Goal: Transaction & Acquisition: Purchase product/service

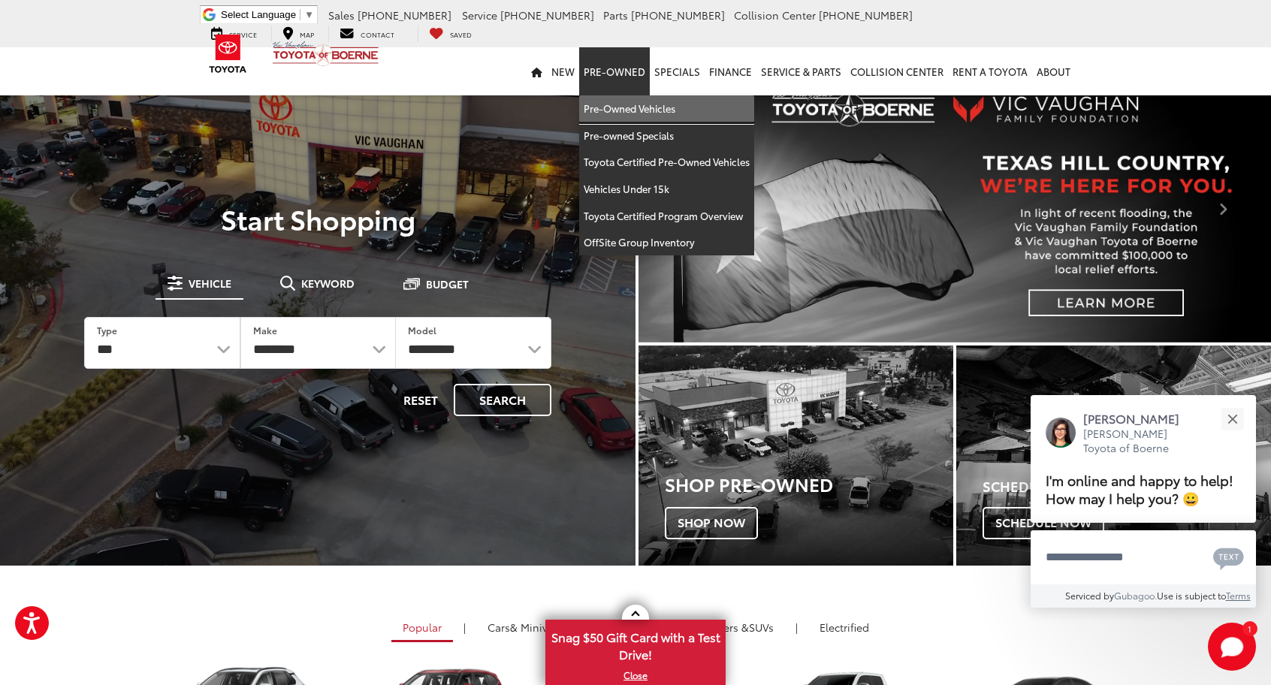
click at [621, 109] on link "Pre-Owned Vehicles" at bounding box center [666, 108] width 175 height 27
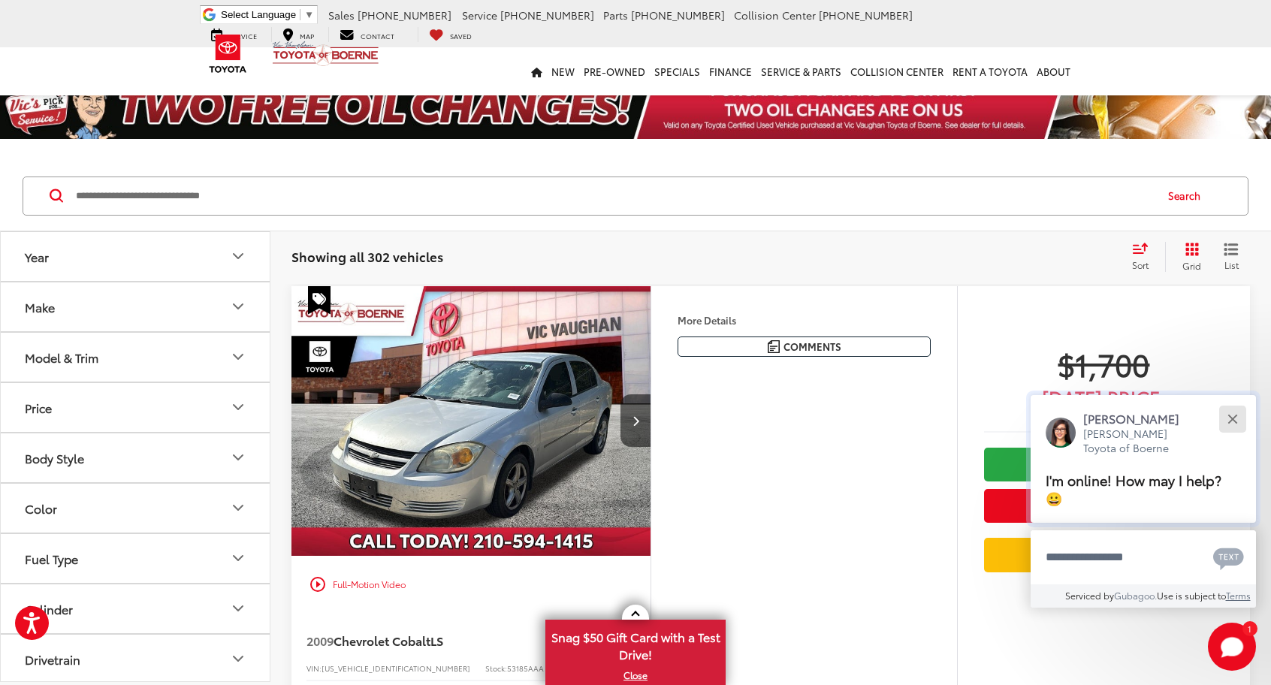
click at [1230, 417] on div "Close" at bounding box center [1232, 419] width 10 height 10
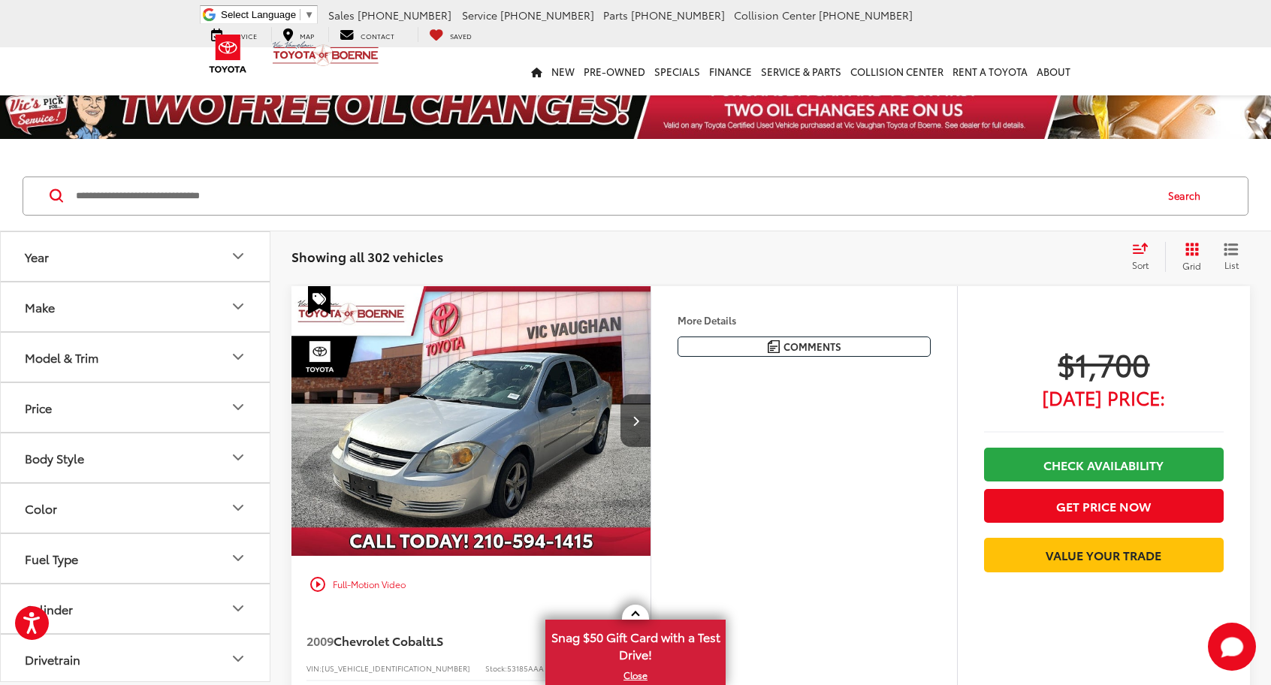
click at [237, 406] on icon "Price" at bounding box center [238, 407] width 9 height 5
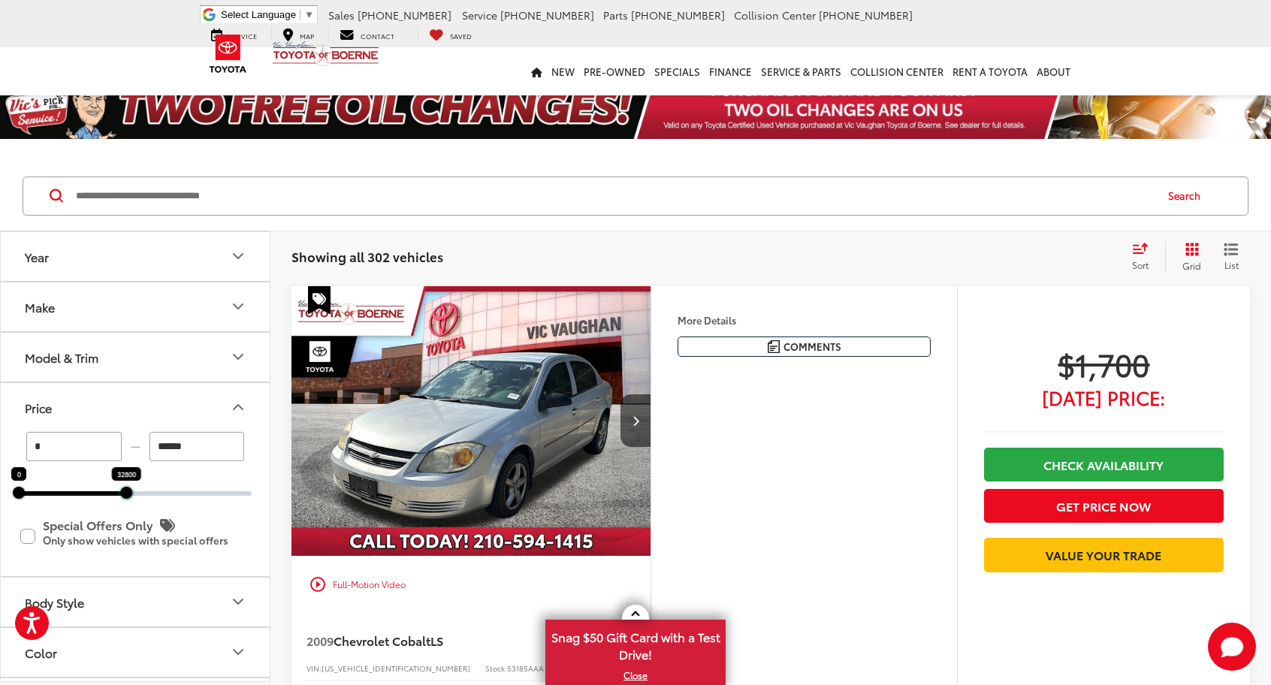
drag, startPoint x: 252, startPoint y: 491, endPoint x: 127, endPoint y: 499, distance: 125.7
click at [127, 499] on div "* — ****** 0 32800 Special Offers Only Only show vehicles with special offers" at bounding box center [135, 504] width 269 height 144
type input "******"
drag, startPoint x: 16, startPoint y: 489, endPoint x: 79, endPoint y: 495, distance: 63.4
click at [79, 495] on div at bounding box center [82, 493] width 12 height 12
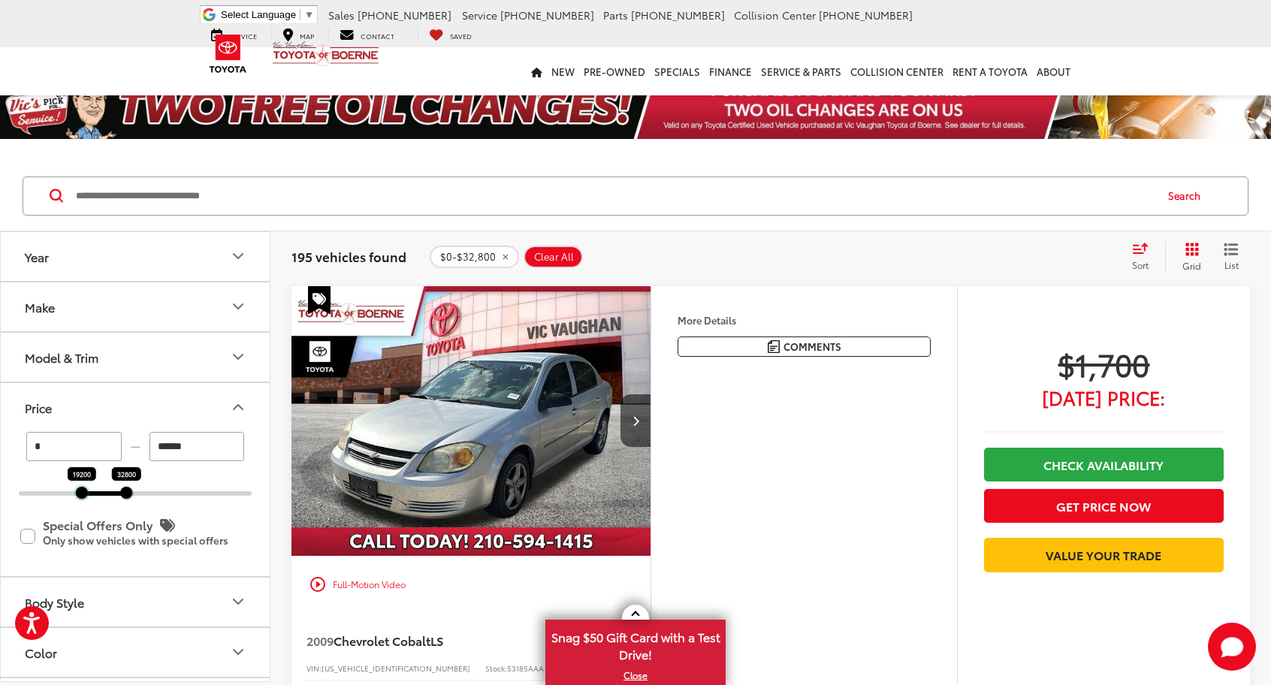
type input "******"
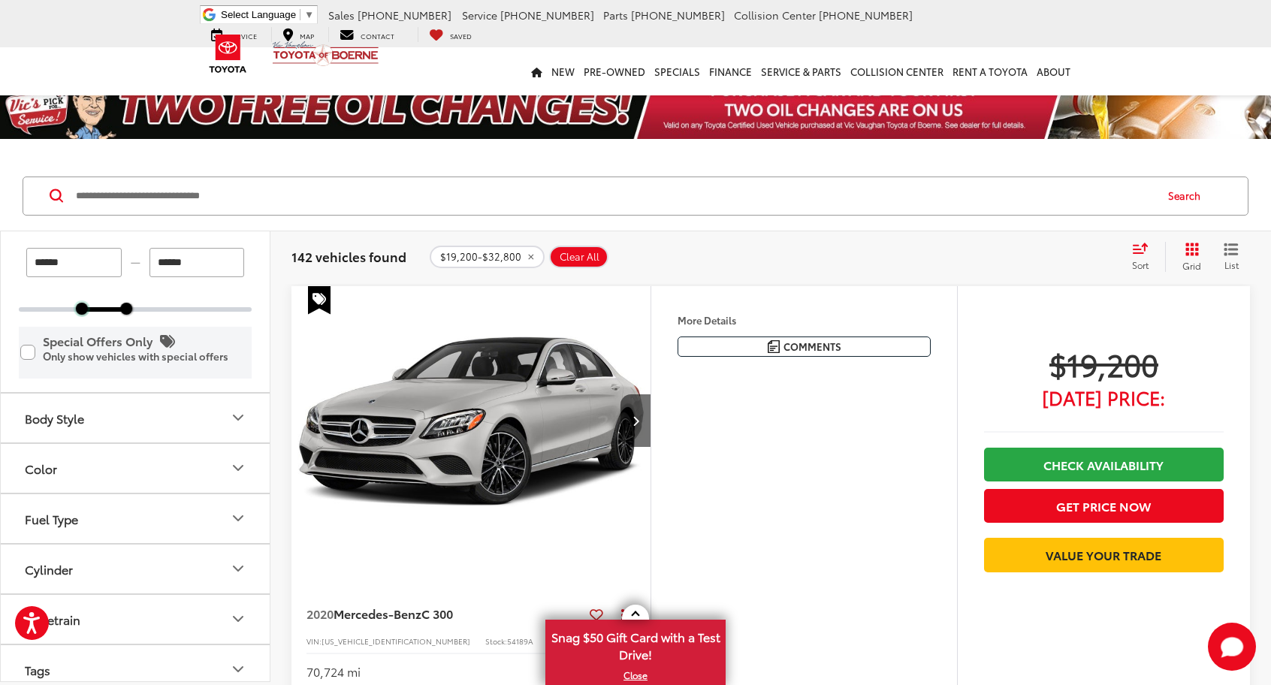
scroll to position [186, 0]
click at [233, 511] on icon "Fuel Type" at bounding box center [238, 516] width 18 height 18
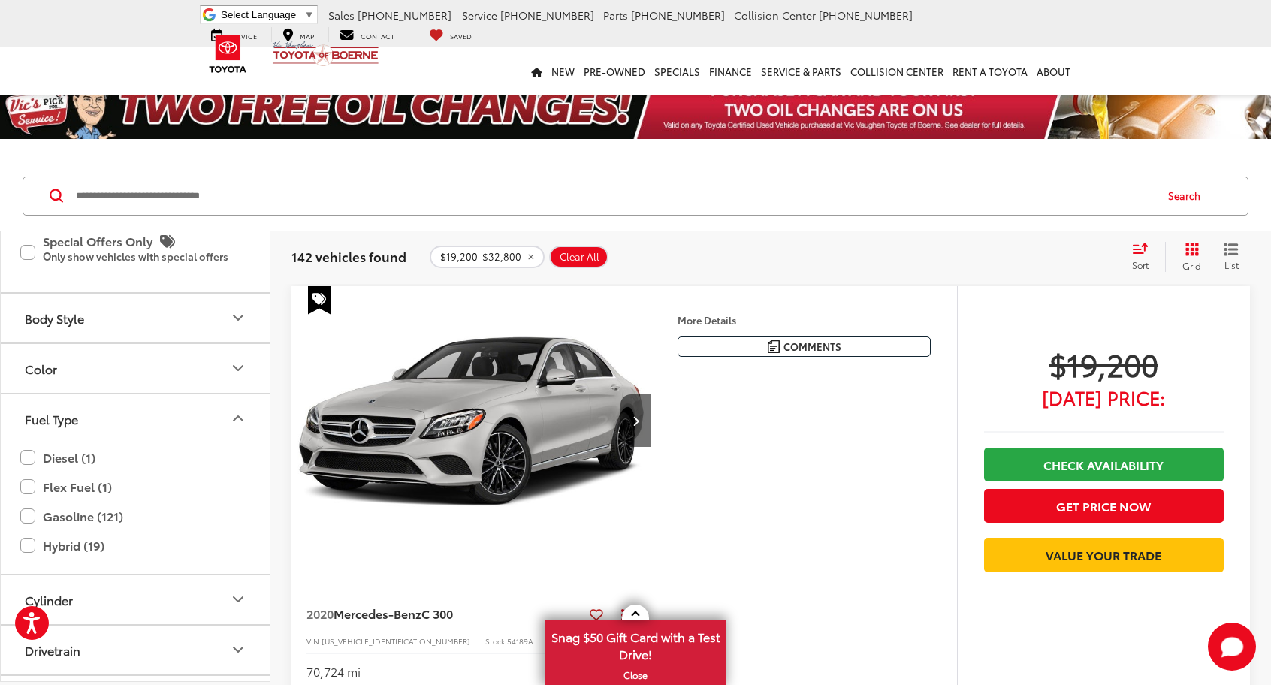
scroll to position [318, 0]
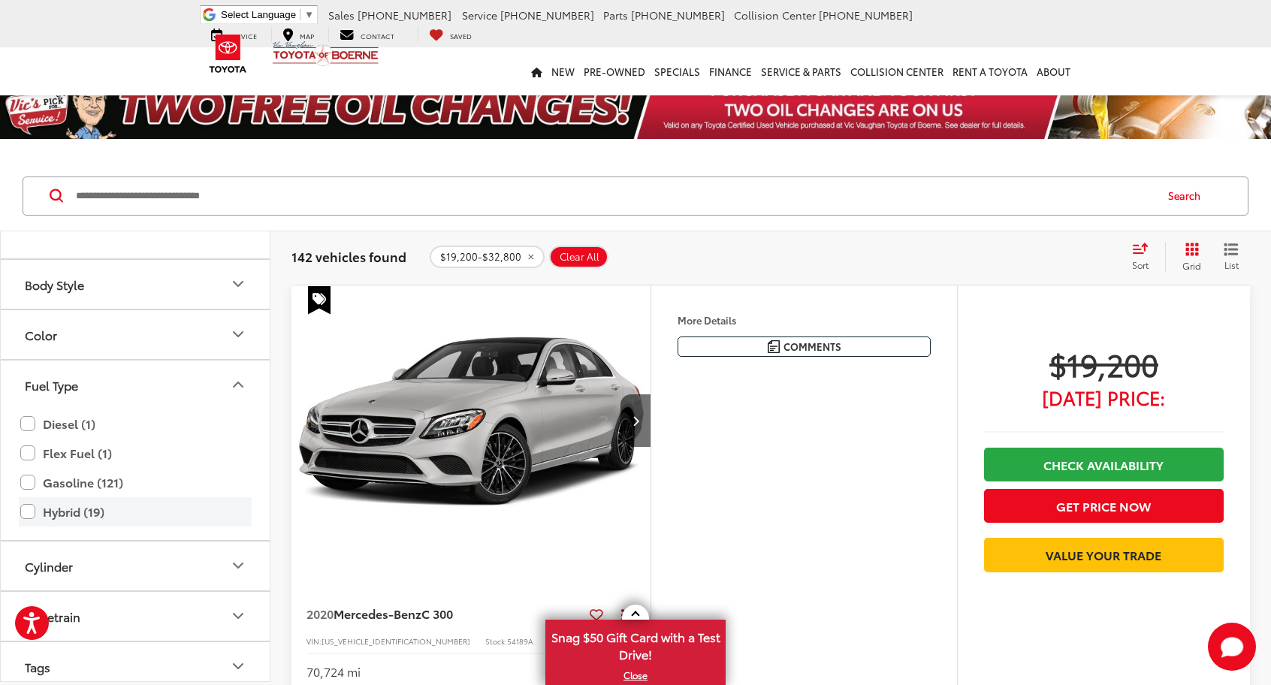
click at [26, 501] on label "Hybrid (19)" at bounding box center [135, 512] width 230 height 26
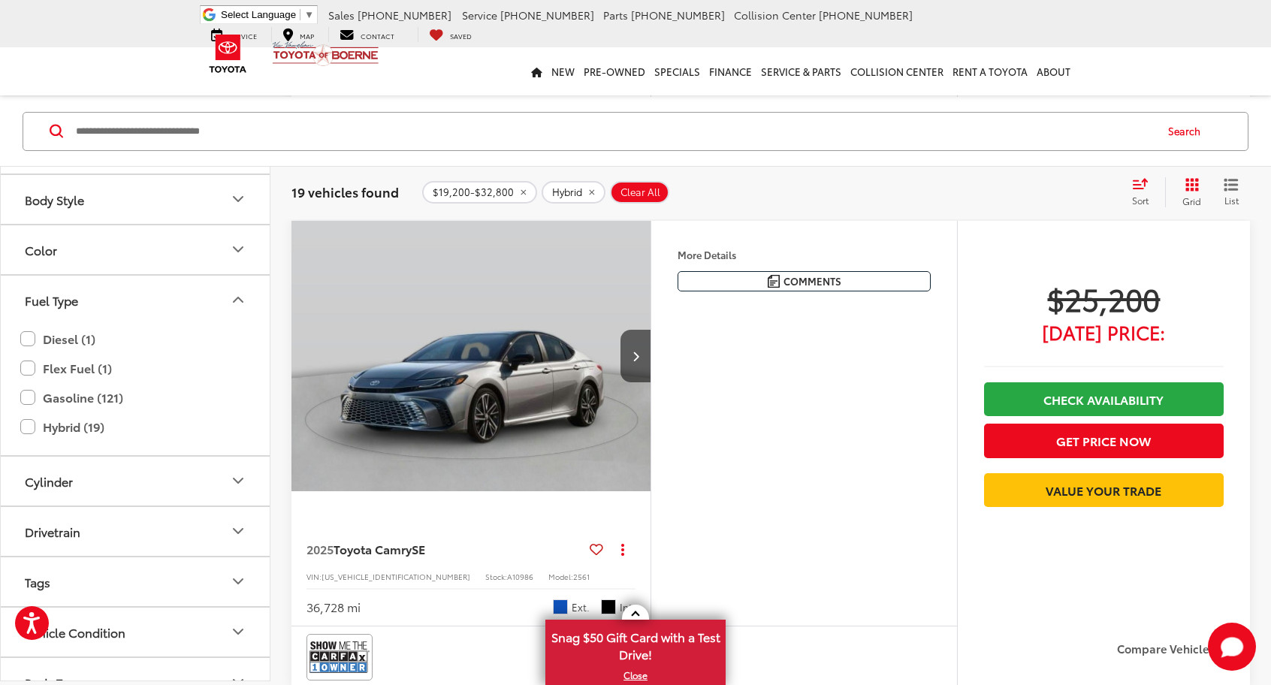
scroll to position [3212, 0]
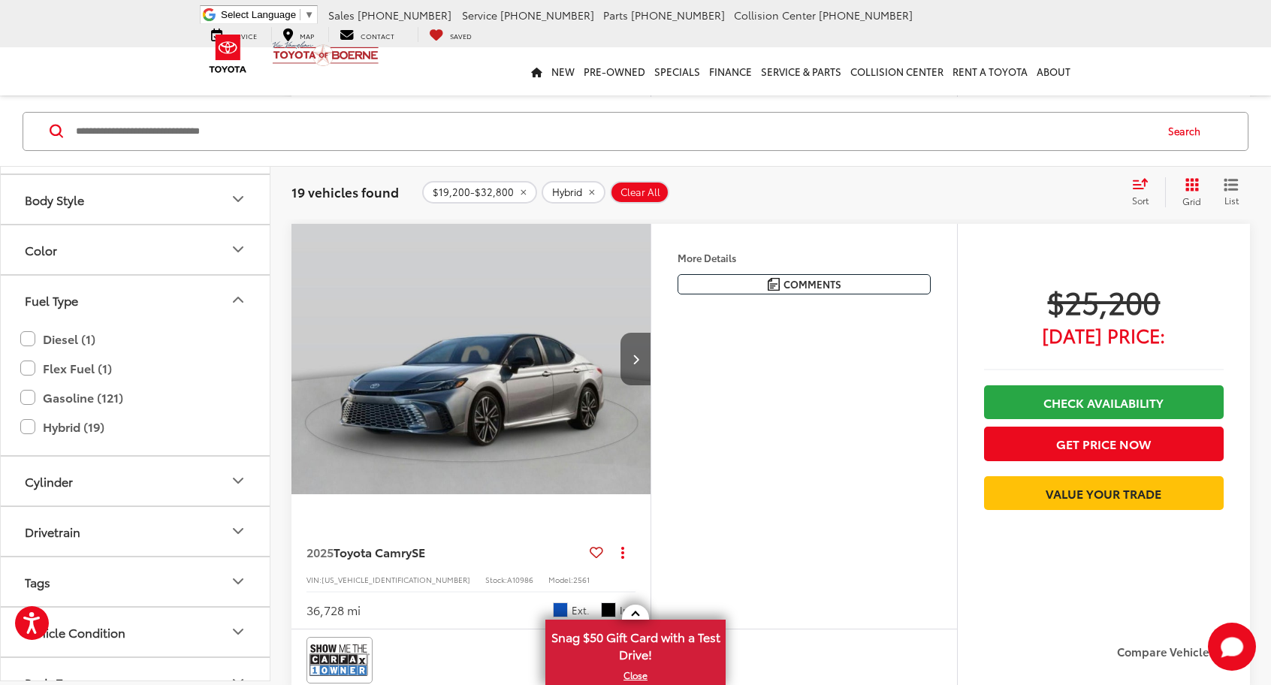
click at [636, 362] on button "Next image" at bounding box center [635, 359] width 30 height 53
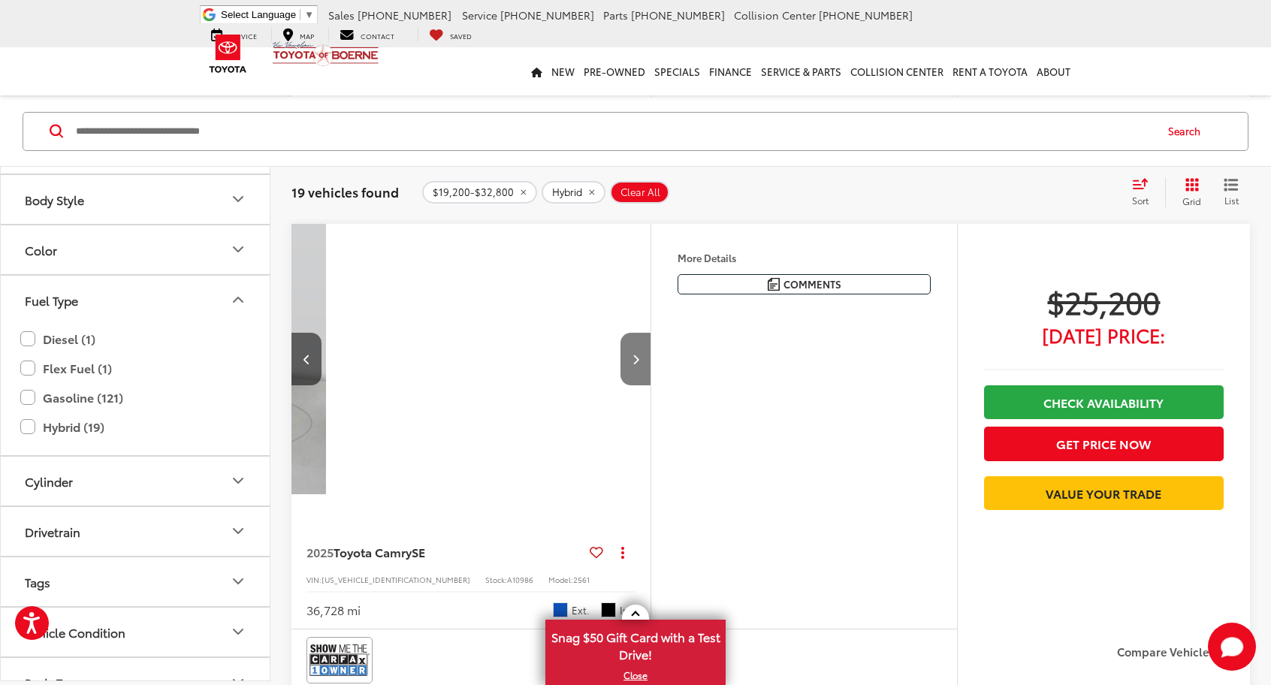
scroll to position [0, 361]
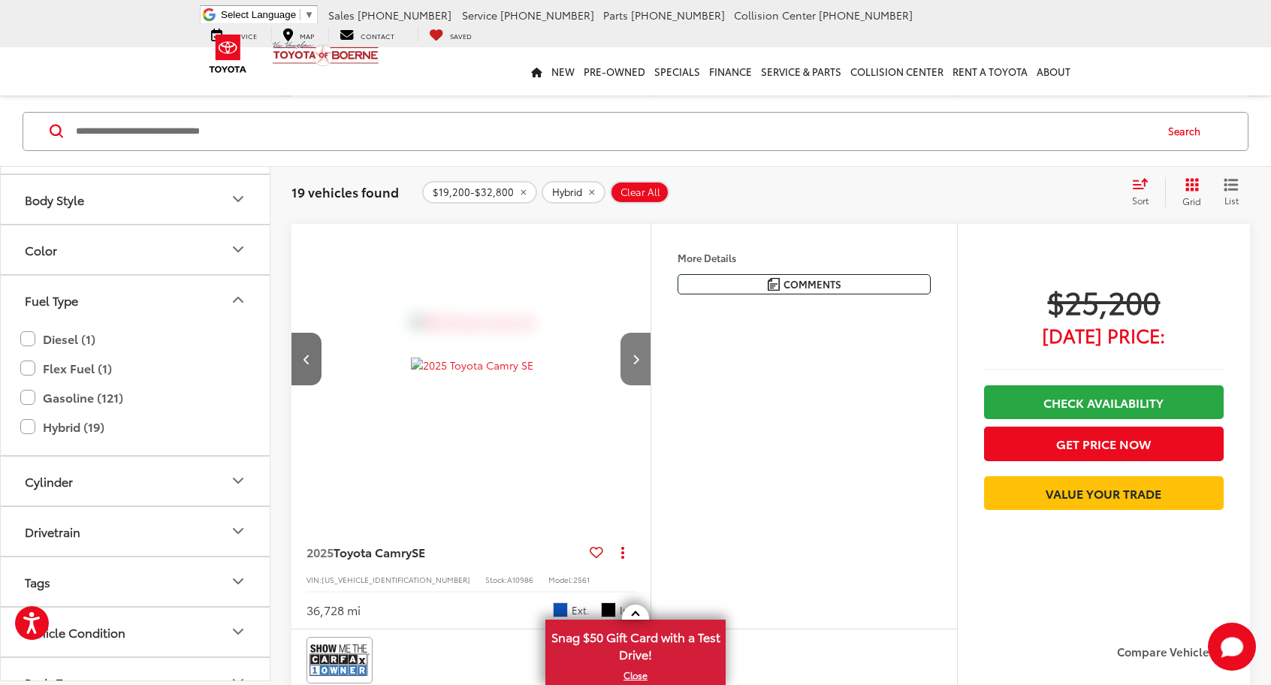
click at [636, 362] on button "Next image" at bounding box center [635, 359] width 30 height 53
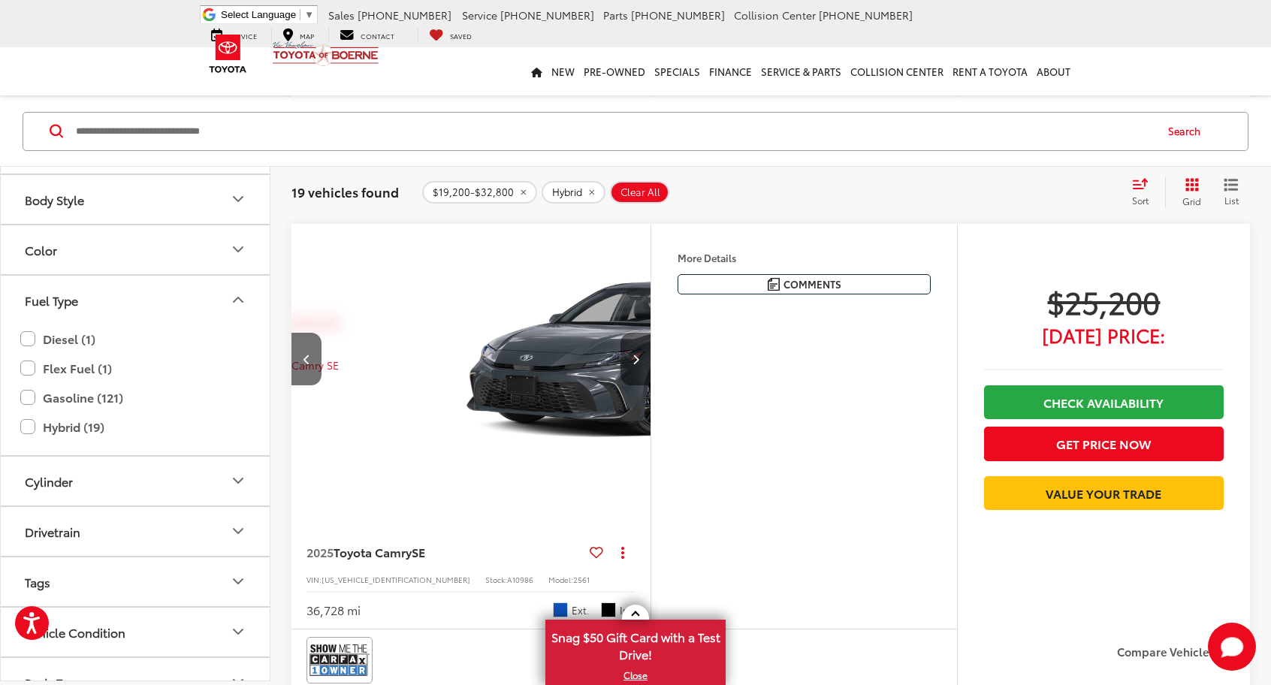
scroll to position [0, 723]
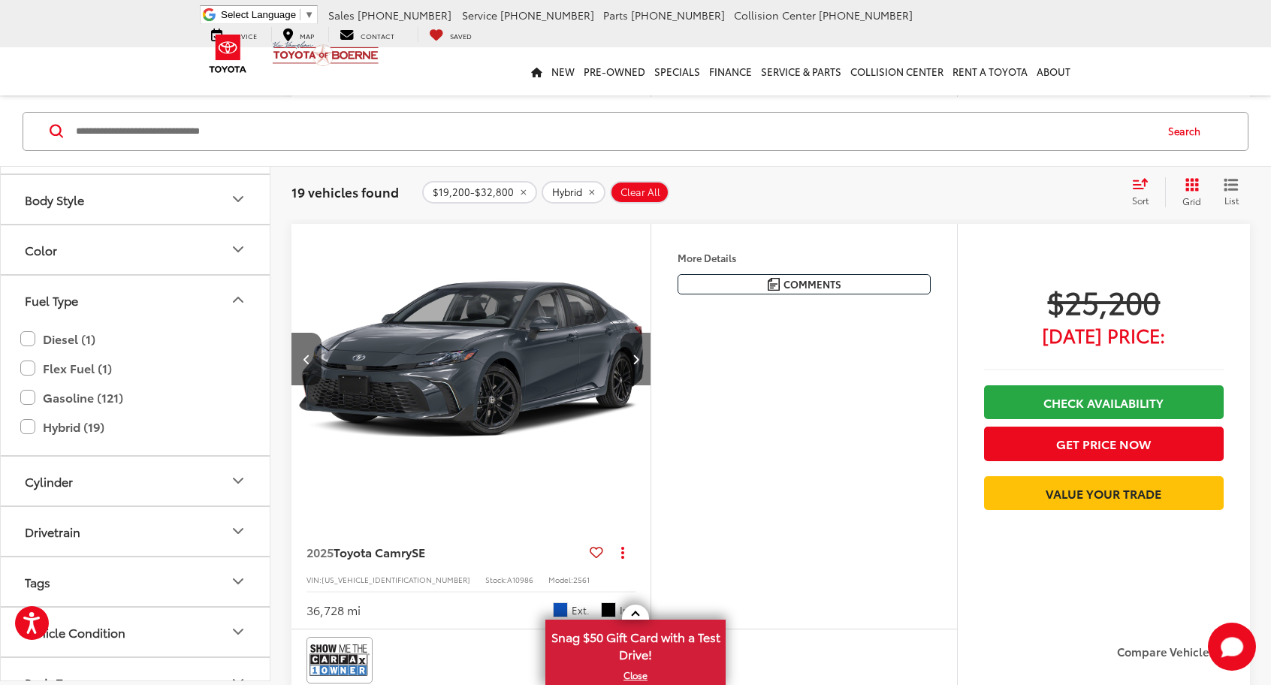
click at [636, 362] on button "Next image" at bounding box center [635, 359] width 30 height 53
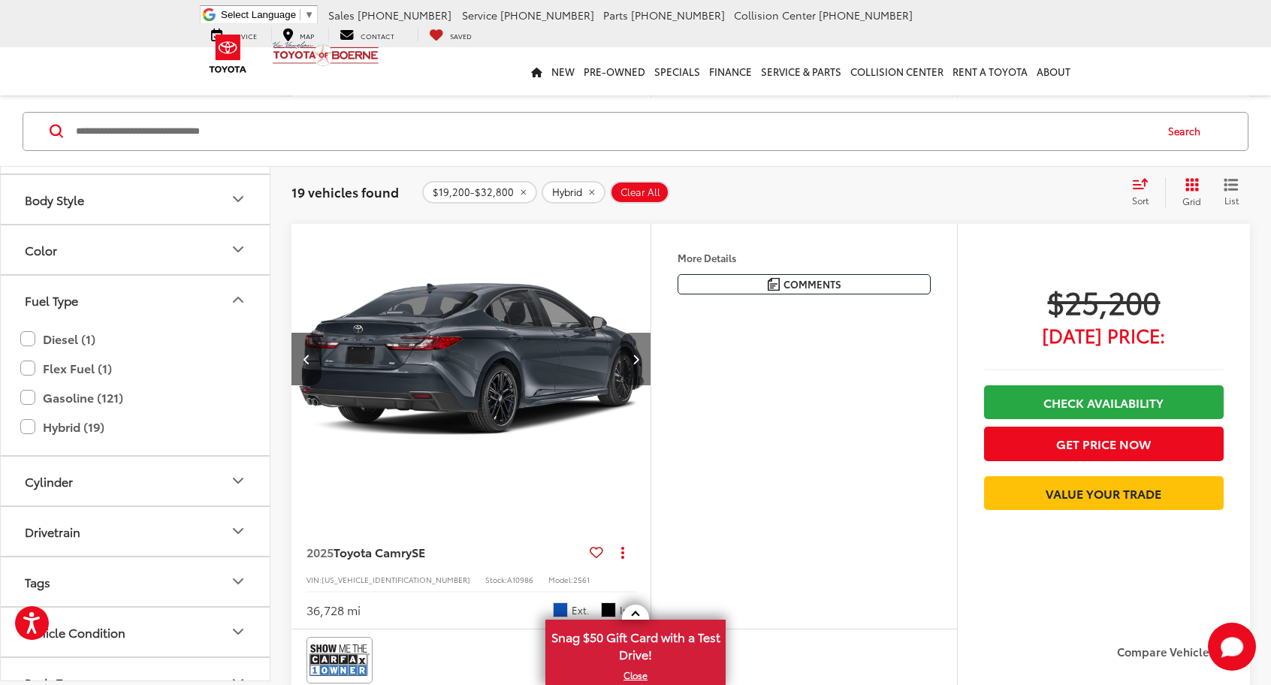
click at [636, 362] on button "Next image" at bounding box center [635, 359] width 30 height 53
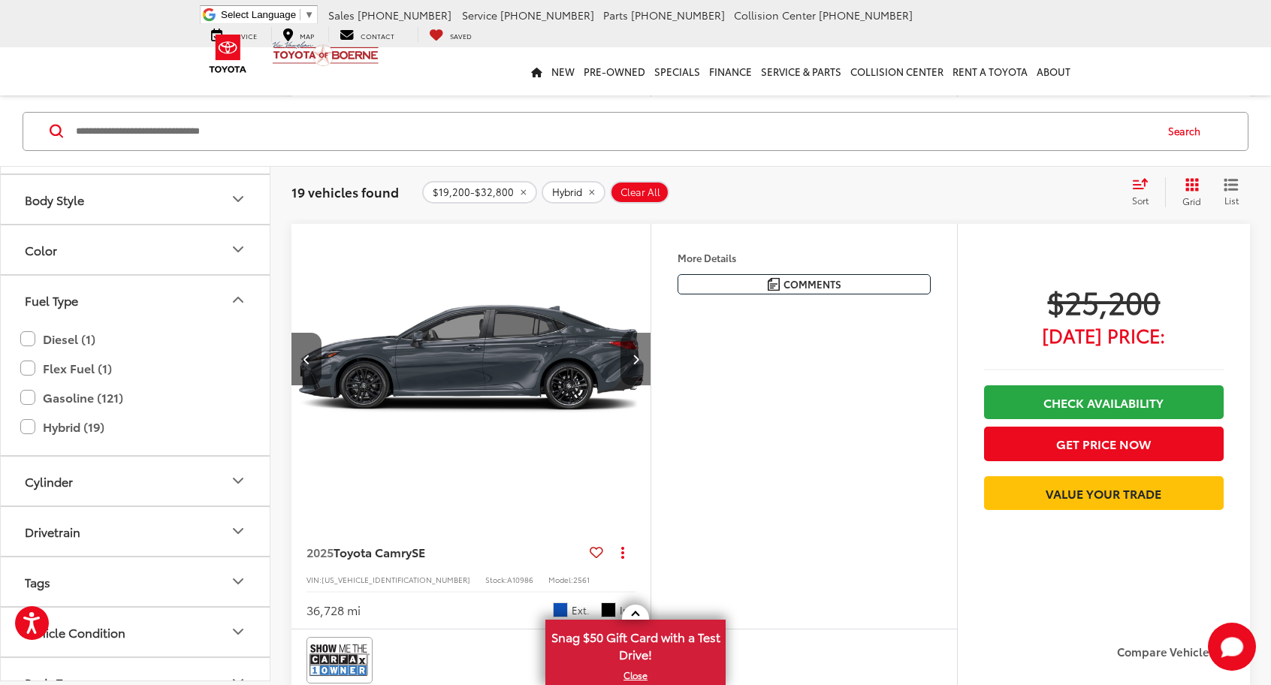
click at [636, 362] on button "Next image" at bounding box center [635, 359] width 30 height 53
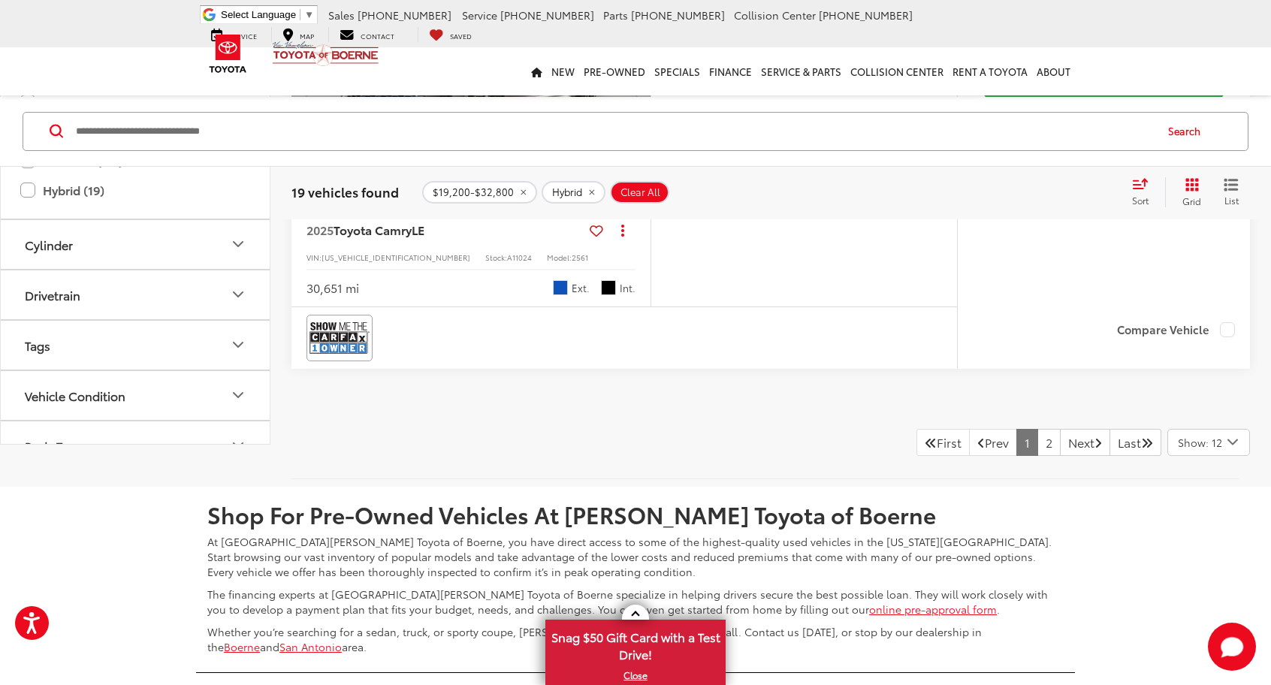
scroll to position [5951, 0]
click at [1037, 457] on link "2" at bounding box center [1048, 443] width 23 height 27
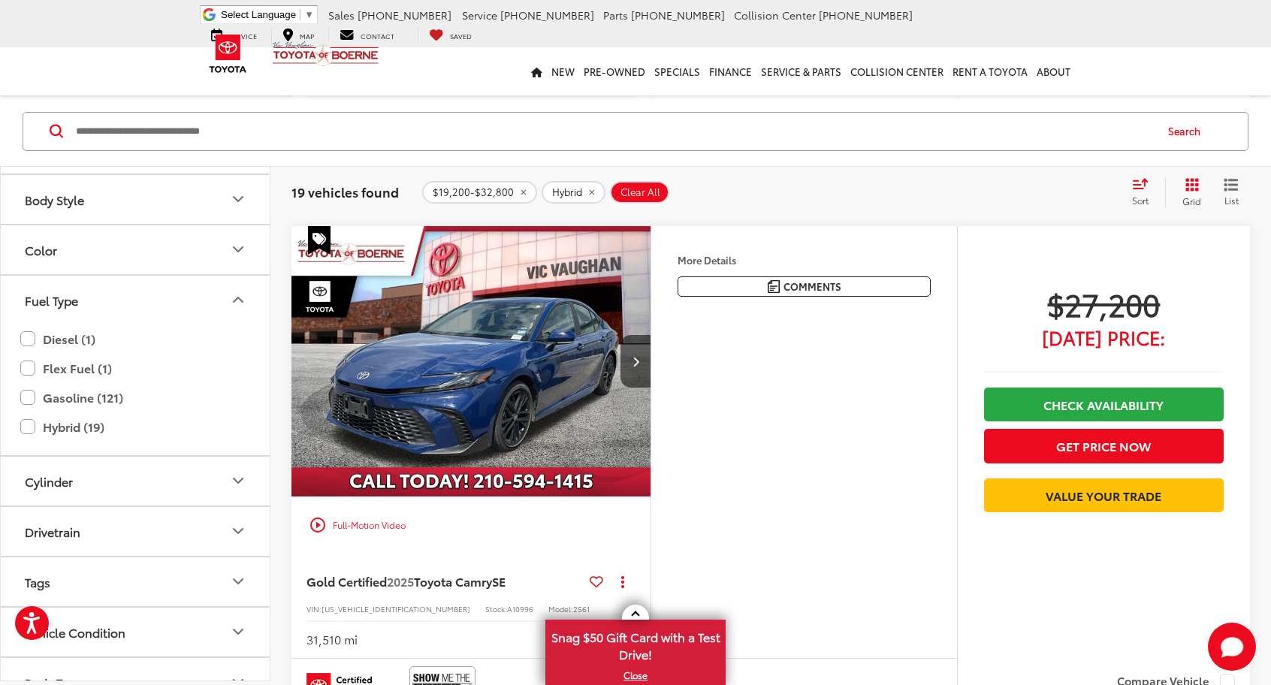
scroll to position [574, 0]
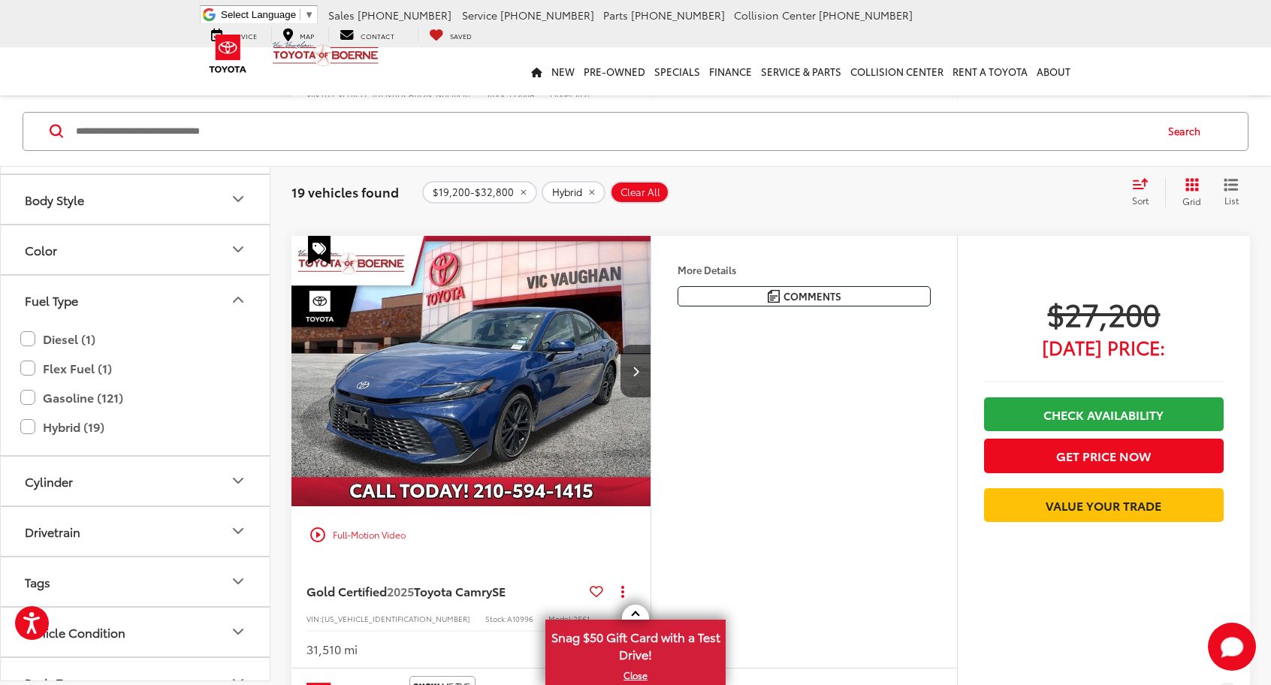
click at [575, 409] on img "2025 Toyota Camry SE 0" at bounding box center [471, 371] width 361 height 271
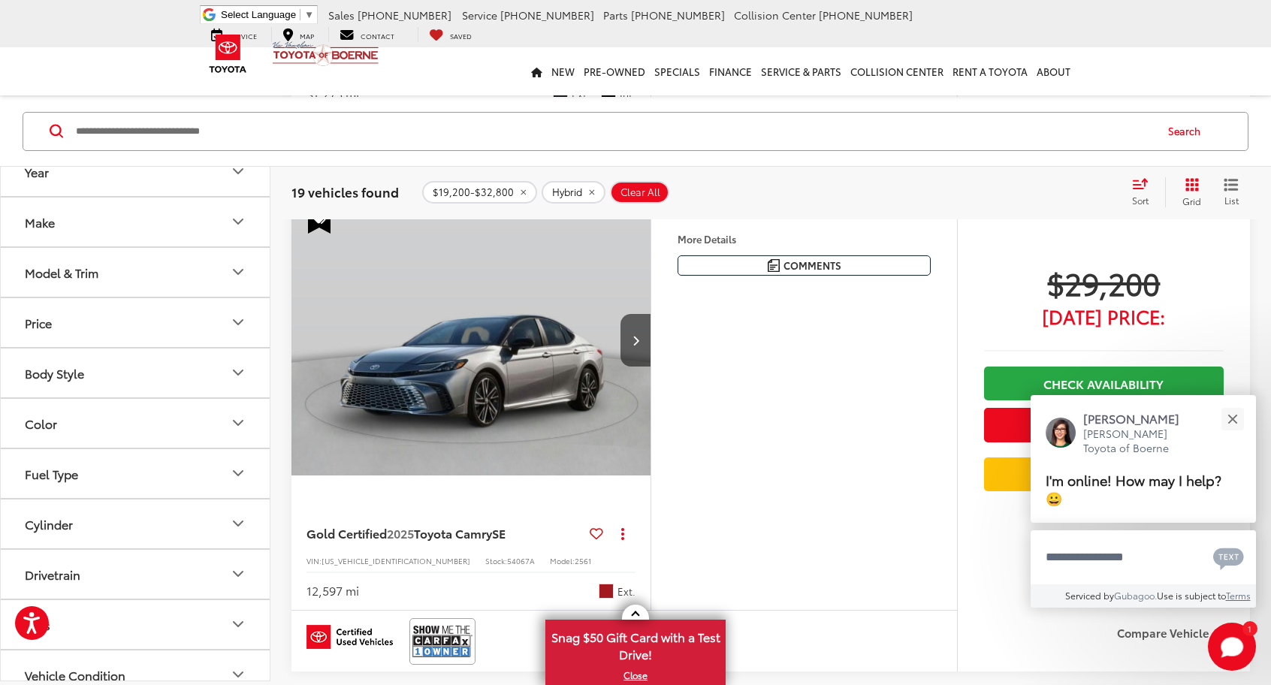
scroll to position [1599, 0]
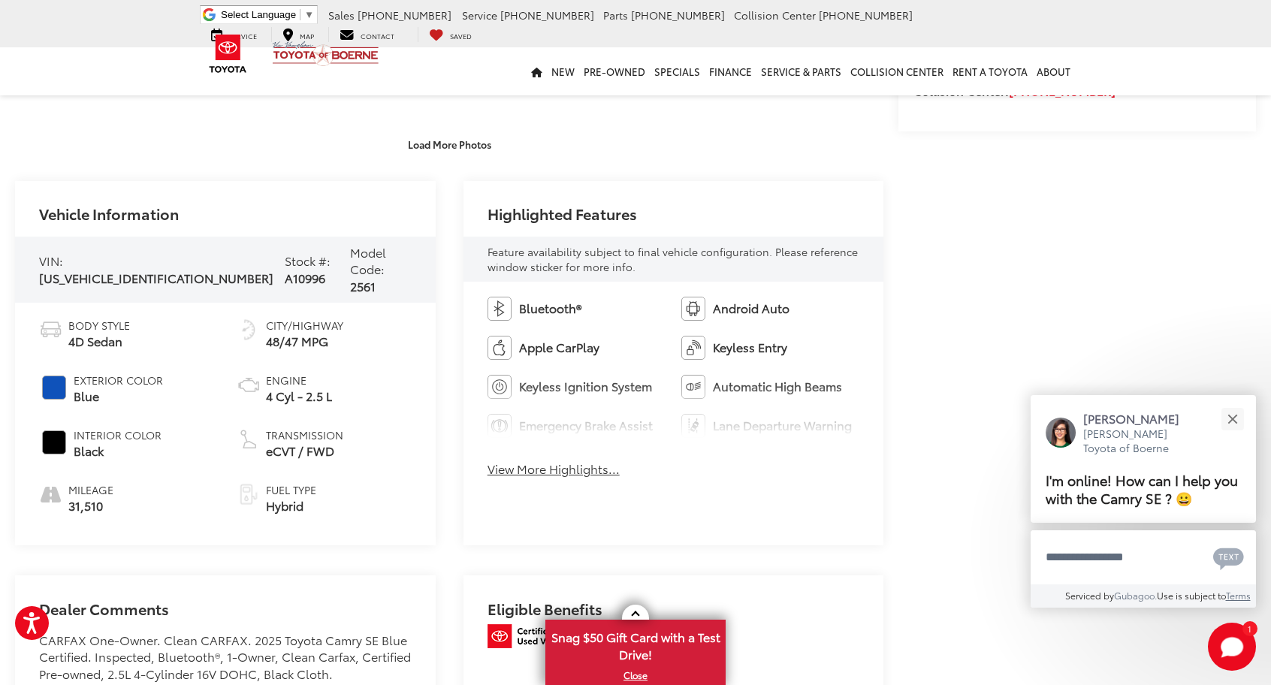
scroll to position [575, 0]
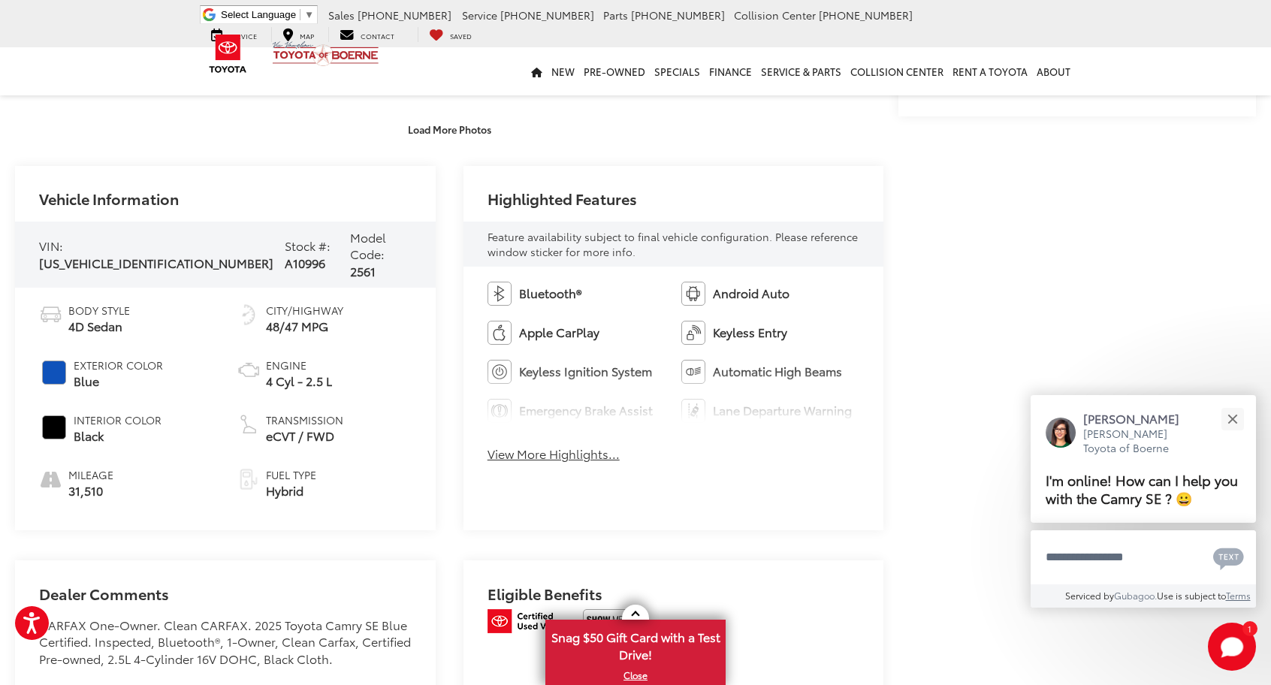
click at [584, 459] on button "View More Highlights..." at bounding box center [553, 453] width 132 height 17
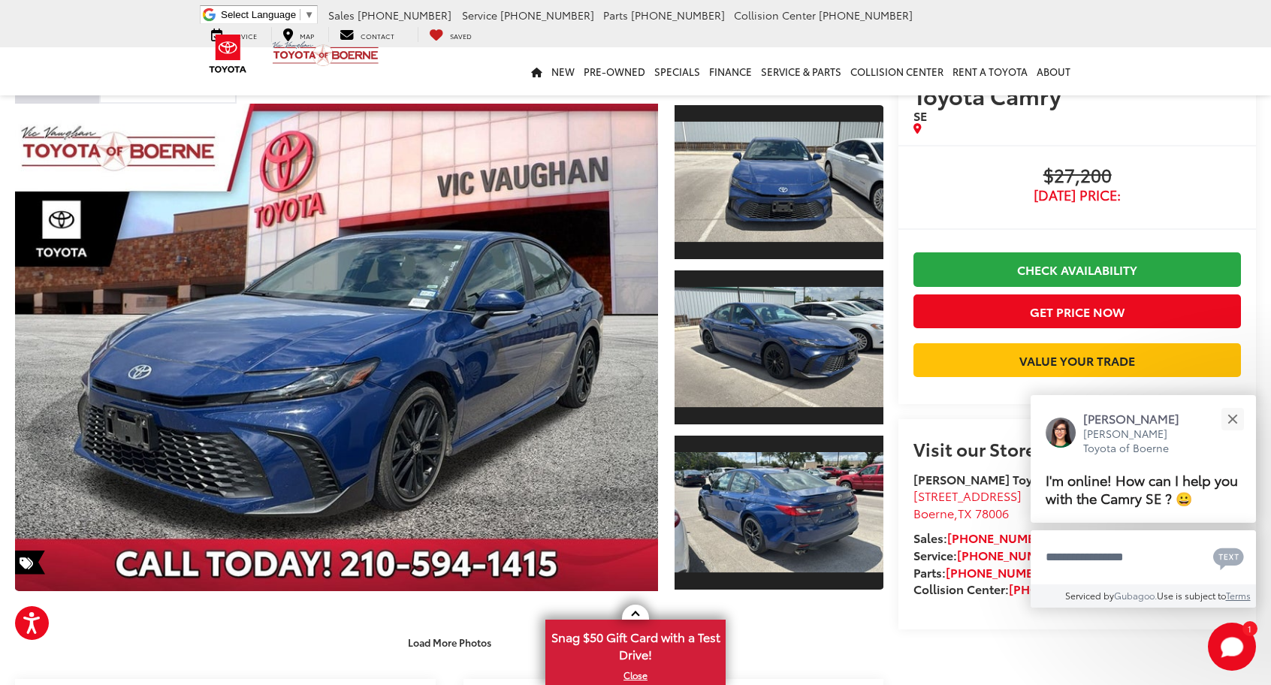
scroll to position [59, 0]
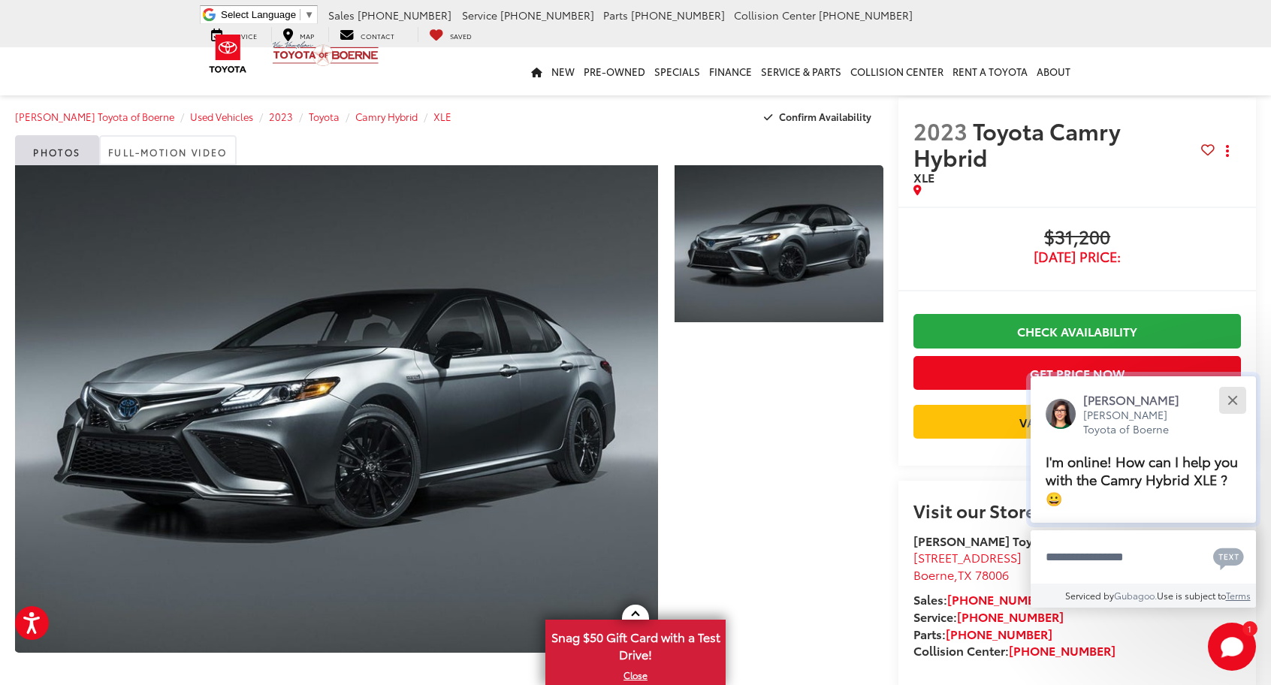
click at [1229, 402] on div "Close" at bounding box center [1232, 400] width 10 height 10
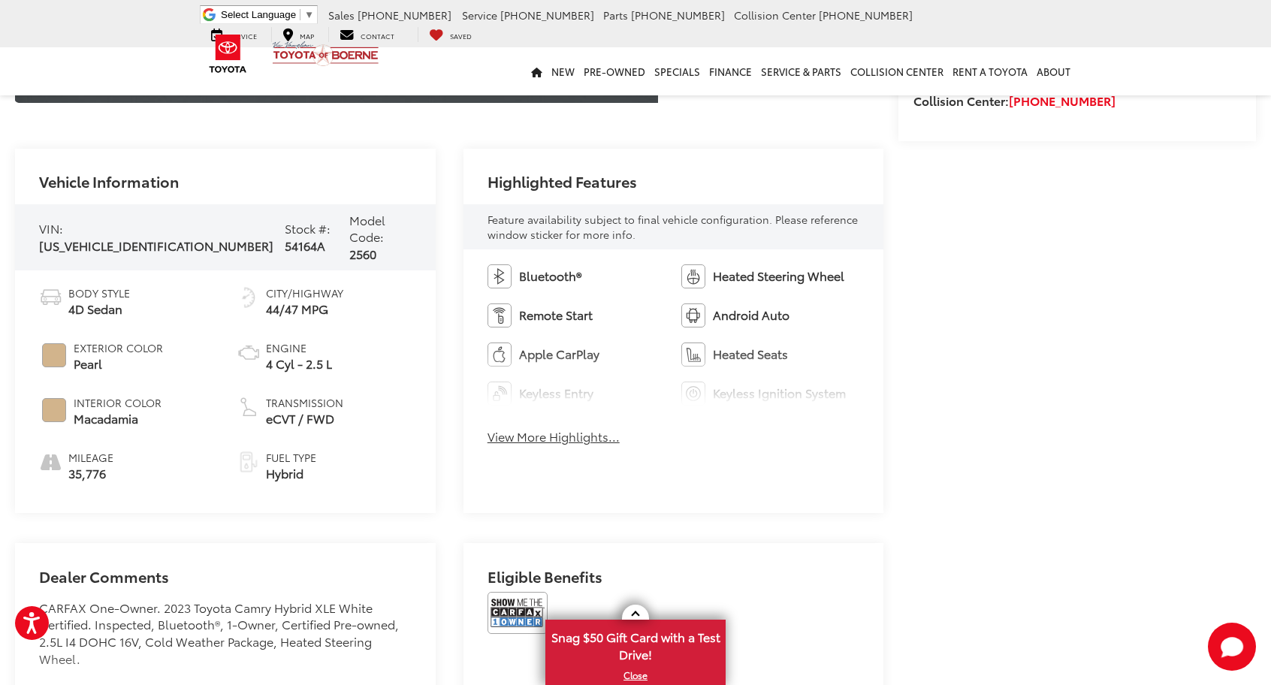
scroll to position [551, 0]
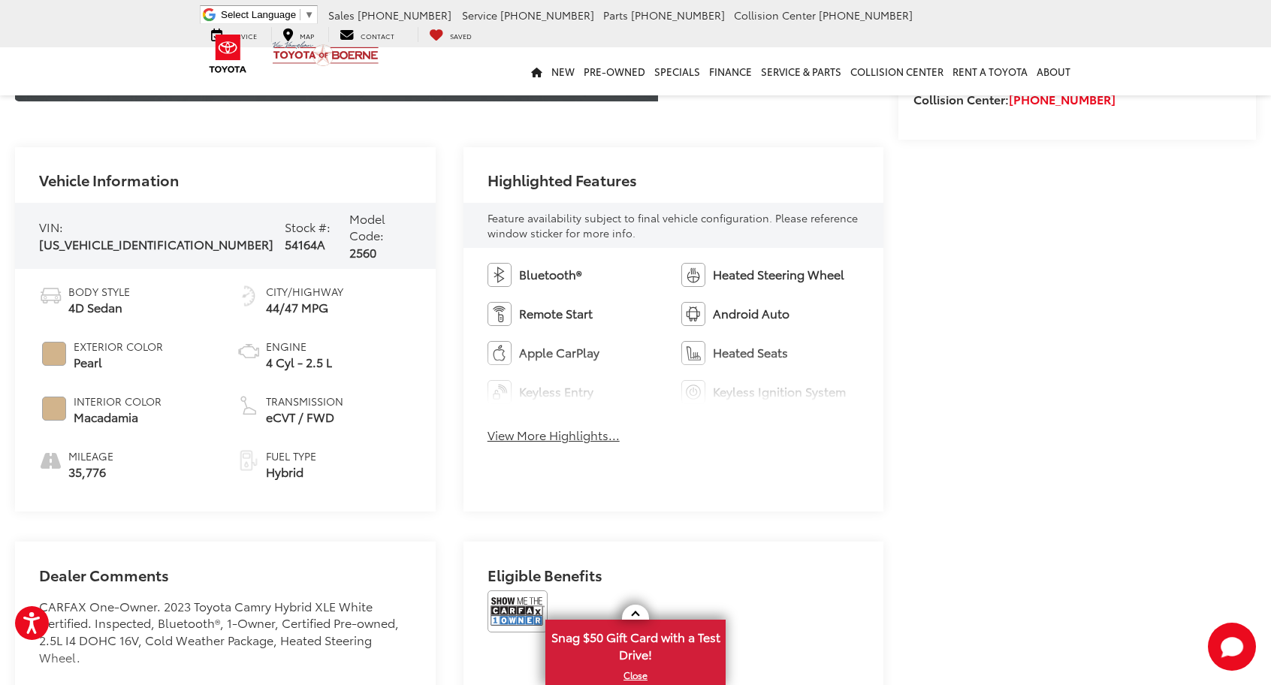
click at [593, 442] on button "View More Highlights..." at bounding box center [553, 435] width 132 height 17
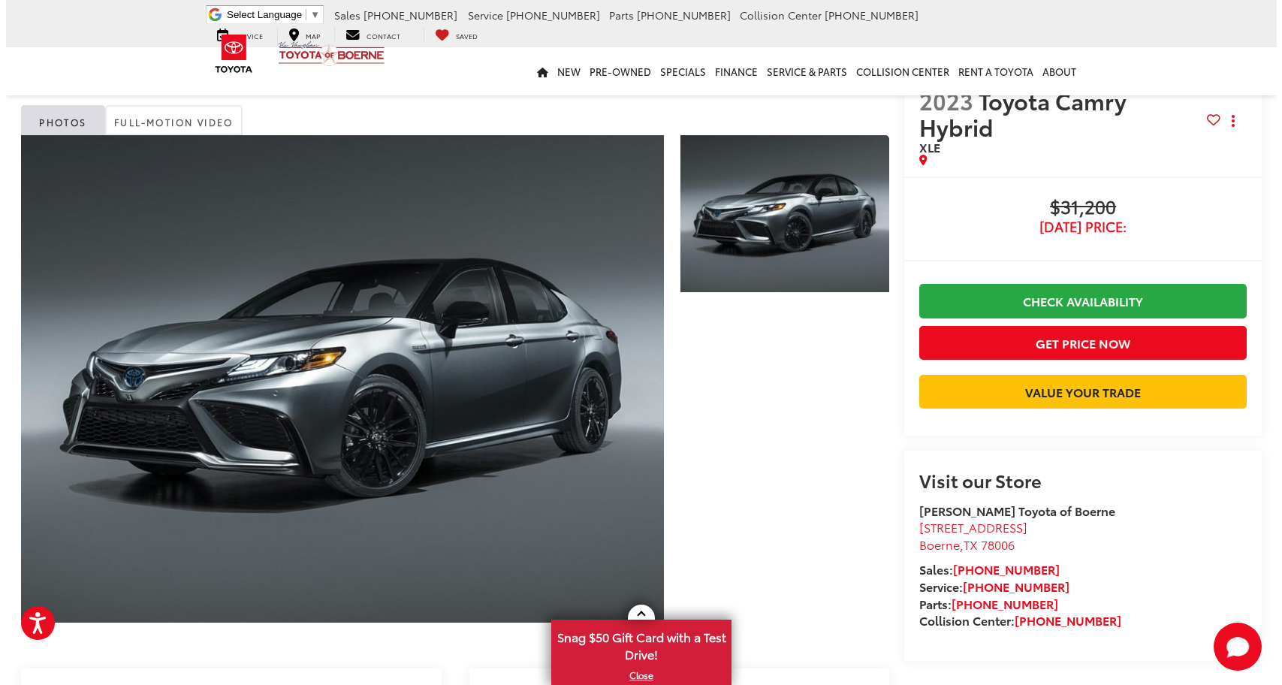
scroll to position [29, 0]
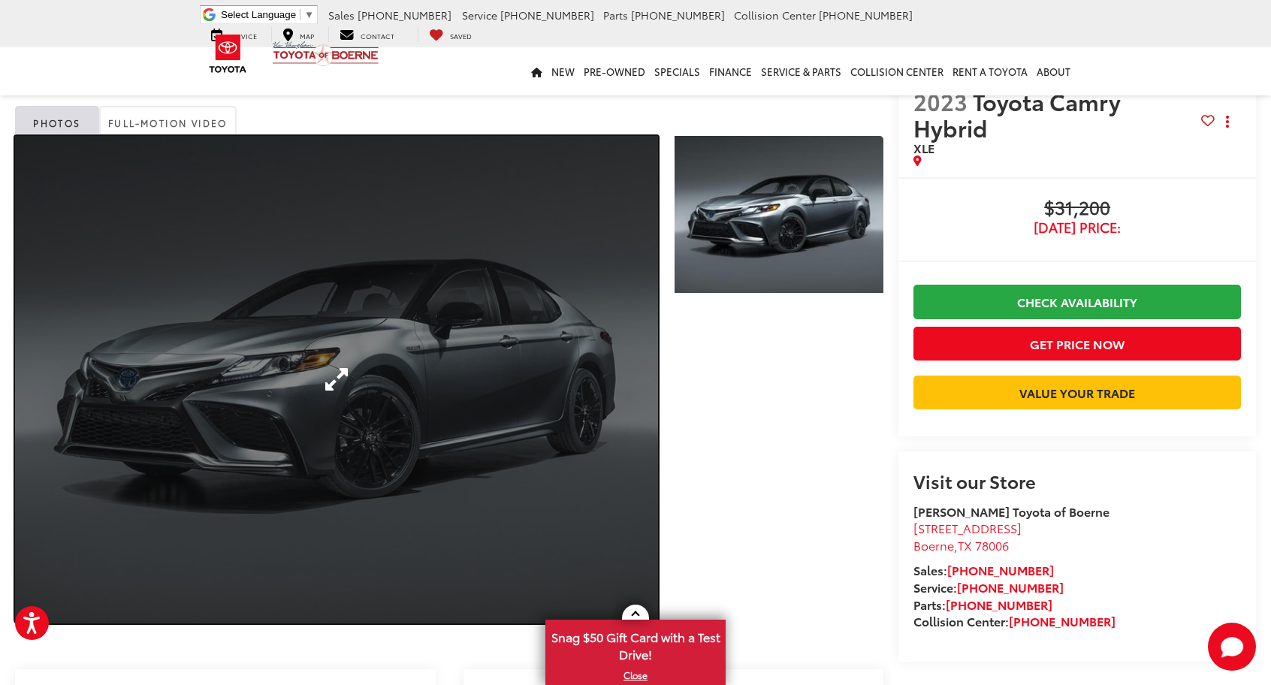
click at [619, 387] on link "Expand Photo 0" at bounding box center [336, 379] width 643 height 487
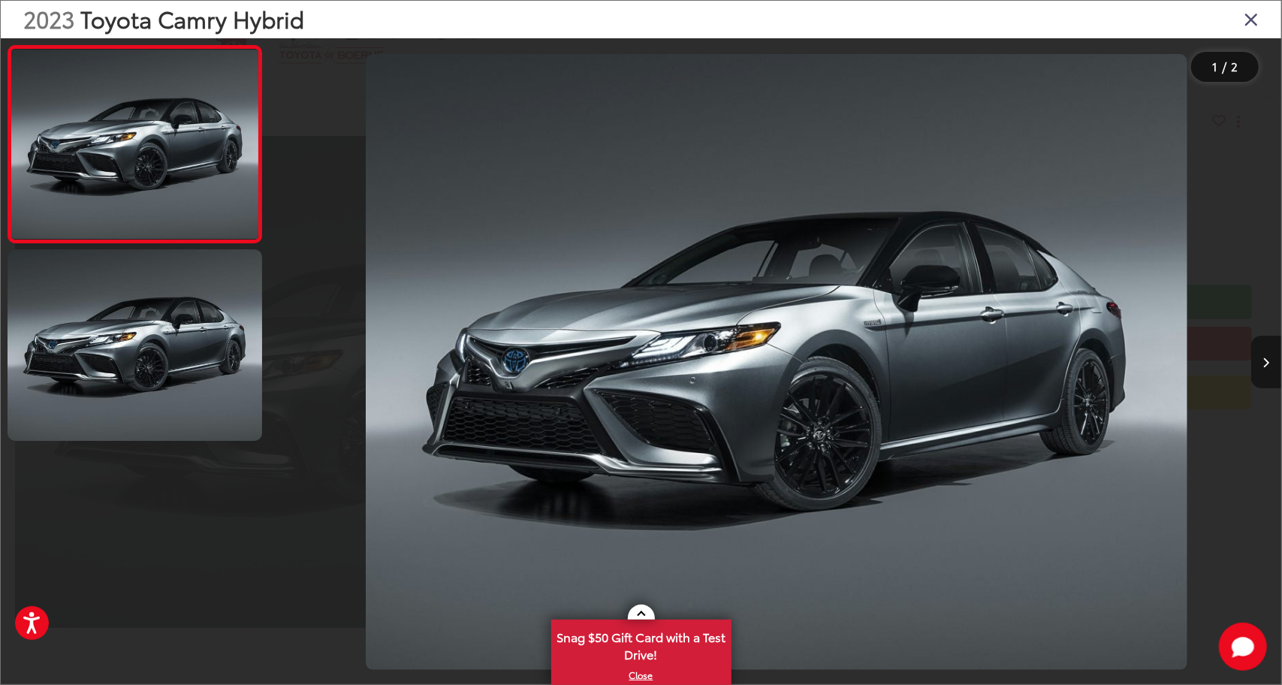
click at [1262, 365] on button "Next image" at bounding box center [1266, 362] width 30 height 53
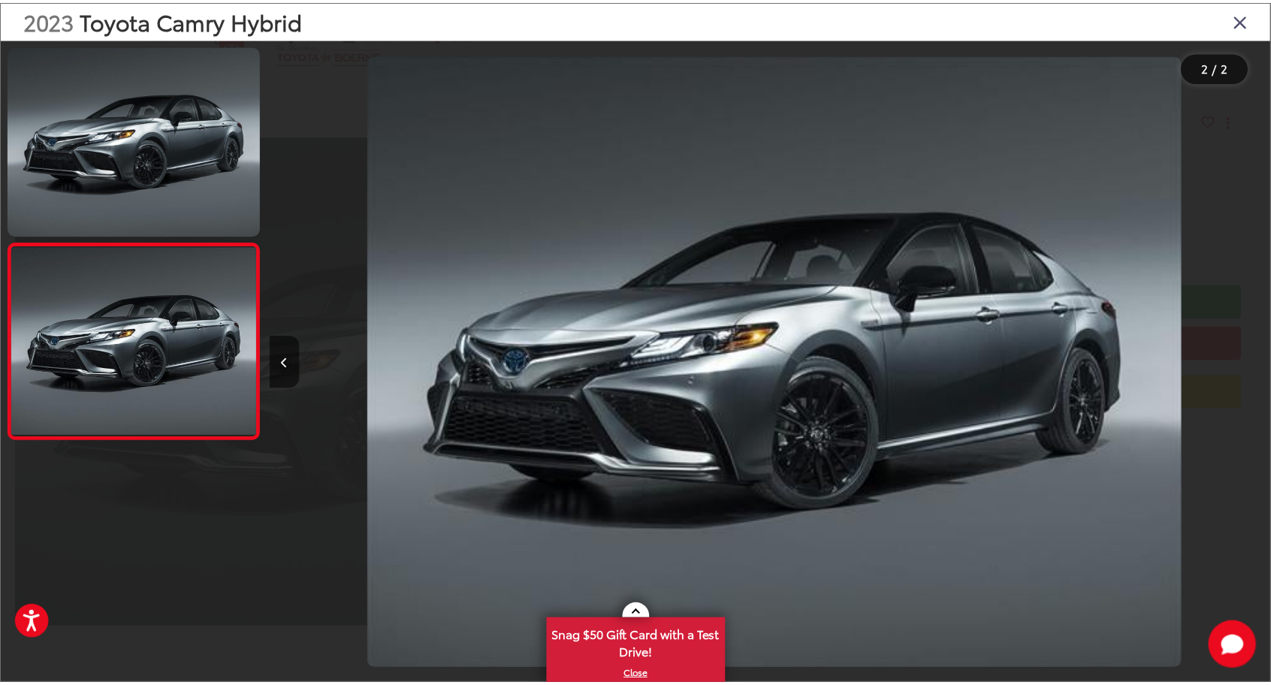
scroll to position [0, 1009]
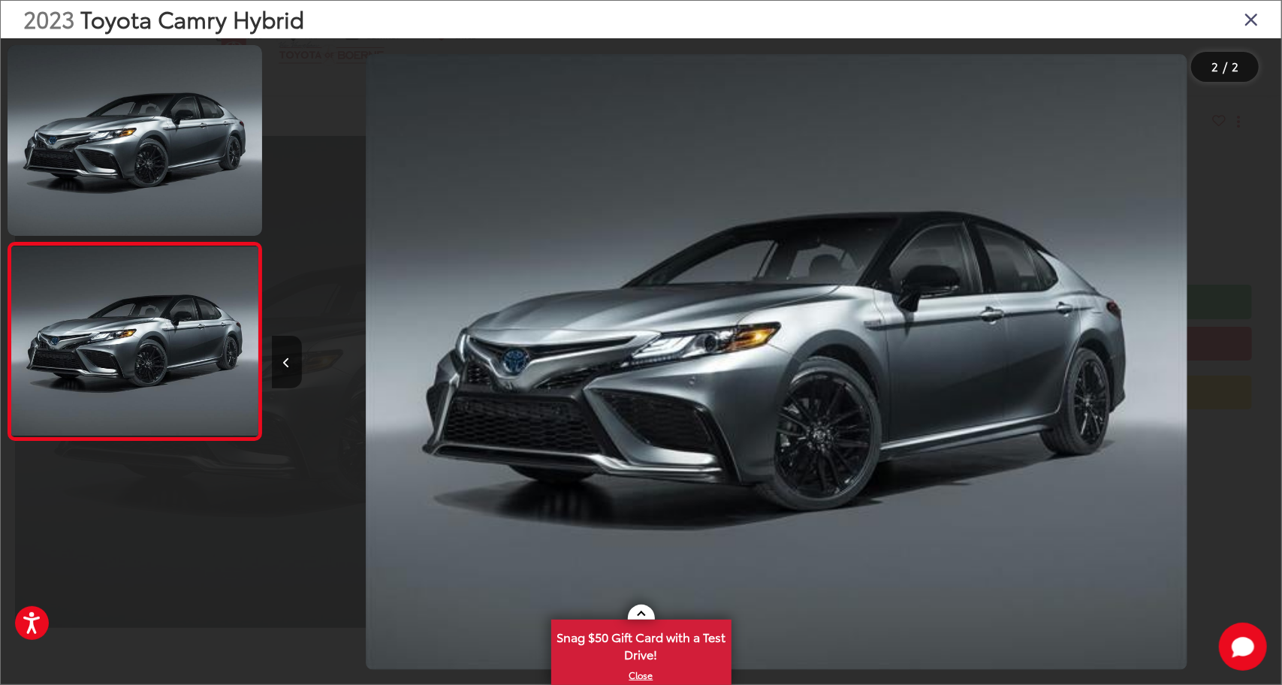
click at [1250, 23] on icon "Close gallery" at bounding box center [1251, 19] width 15 height 20
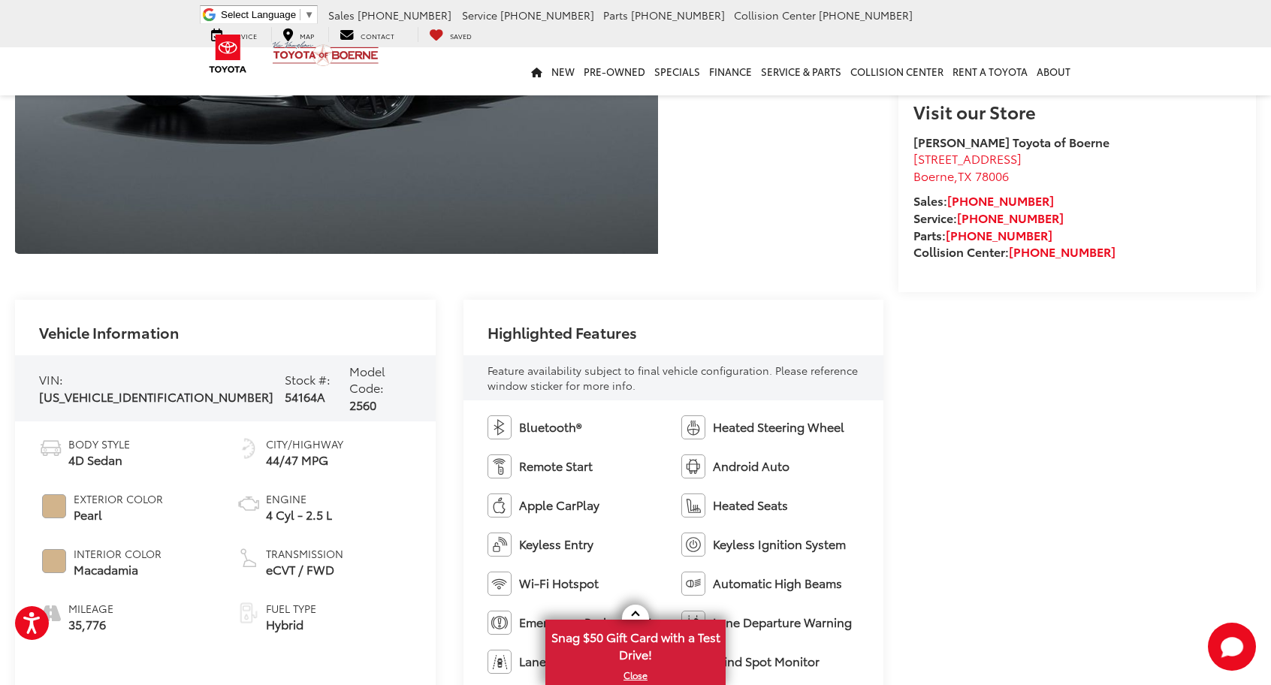
scroll to position [0, 0]
